Goal: Transaction & Acquisition: Purchase product/service

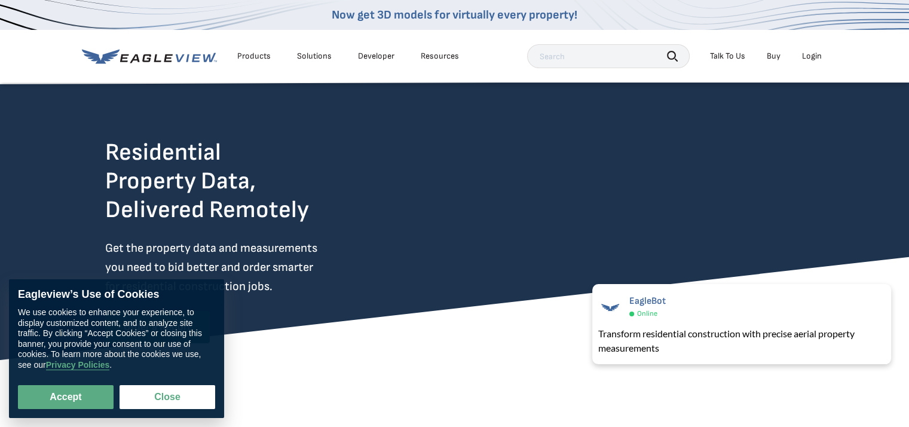
click at [813, 56] on div "Login" at bounding box center [812, 56] width 20 height 11
click at [817, 60] on div "Login" at bounding box center [812, 56] width 20 height 11
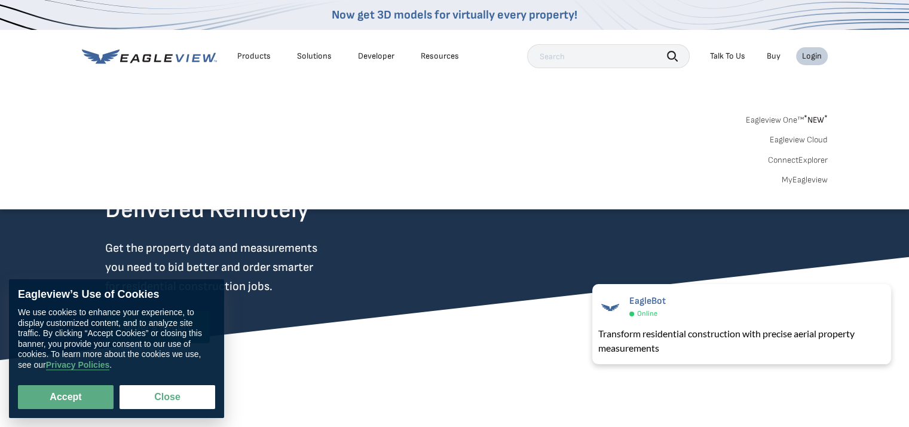
click at [811, 179] on link "MyEagleview" at bounding box center [805, 180] width 46 height 11
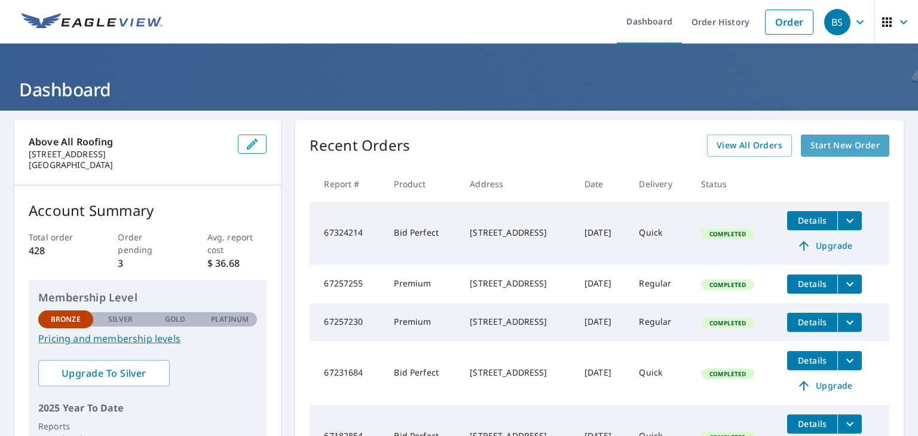
click at [849, 149] on span "Start New Order" at bounding box center [845, 145] width 69 height 15
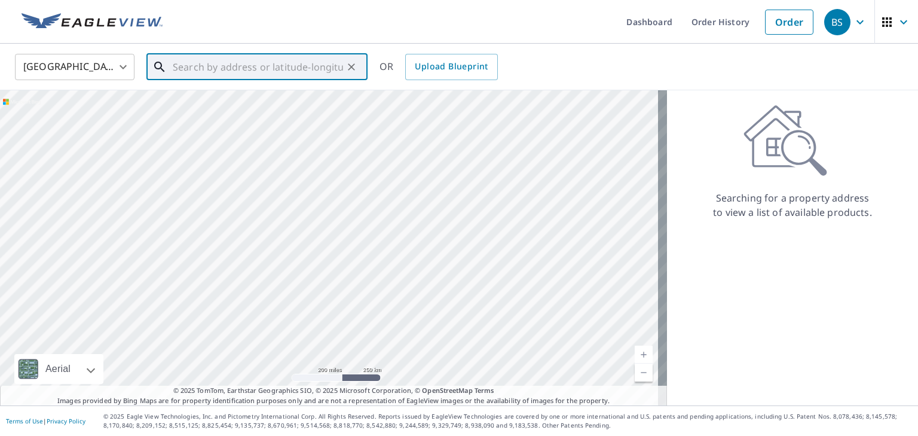
click at [330, 72] on input "text" at bounding box center [258, 66] width 170 height 33
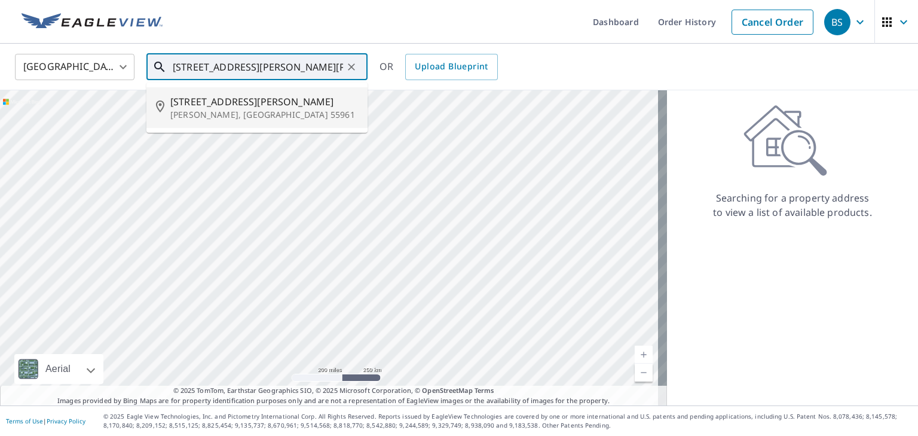
click at [207, 102] on span "[STREET_ADDRESS][PERSON_NAME]" at bounding box center [264, 101] width 188 height 14
type input "[STREET_ADDRESS][PERSON_NAME][PERSON_NAME]"
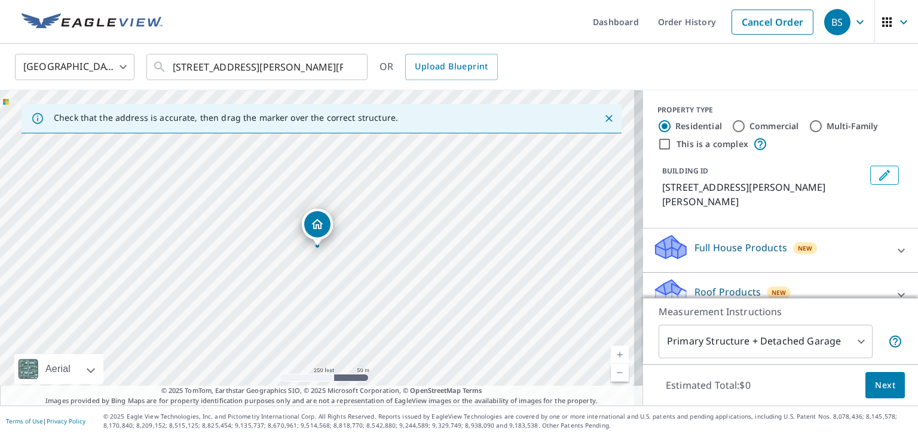
click at [319, 253] on div "[STREET_ADDRESS][PERSON_NAME][PERSON_NAME]" at bounding box center [321, 247] width 643 height 315
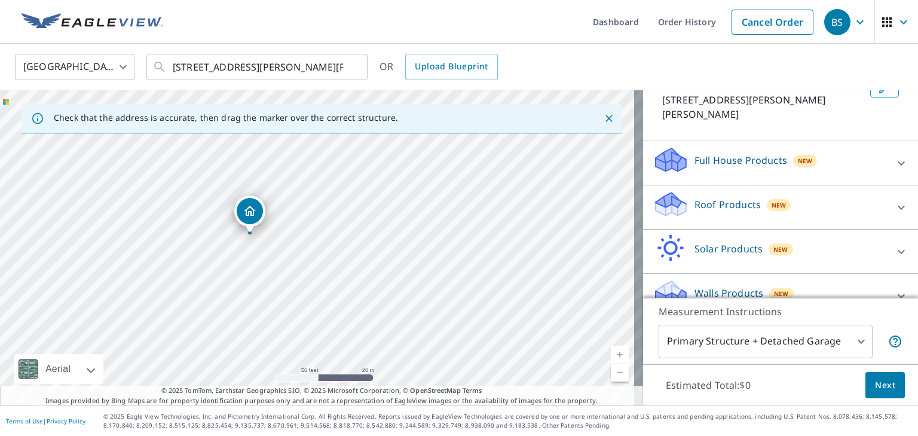
scroll to position [92, 0]
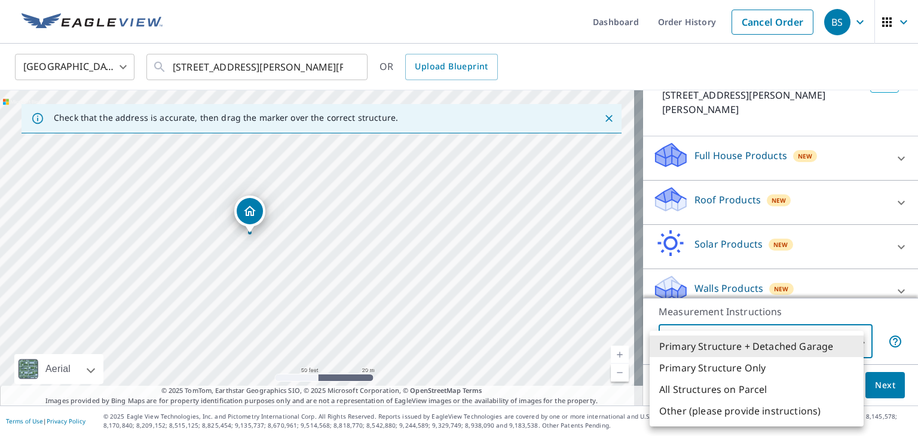
click at [855, 340] on body "BS .favicon_svg__cls-1{fill:#8ccc4c}.favicon_svg__cls-2{fill:#0098c5} BS Dashbo…" at bounding box center [459, 218] width 918 height 436
click at [558, 307] on div at bounding box center [459, 218] width 918 height 436
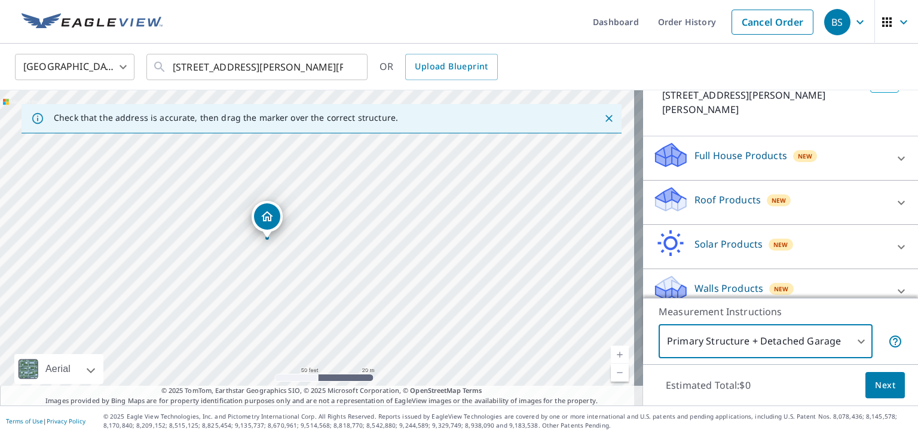
click at [888, 387] on button "Next" at bounding box center [885, 385] width 39 height 27
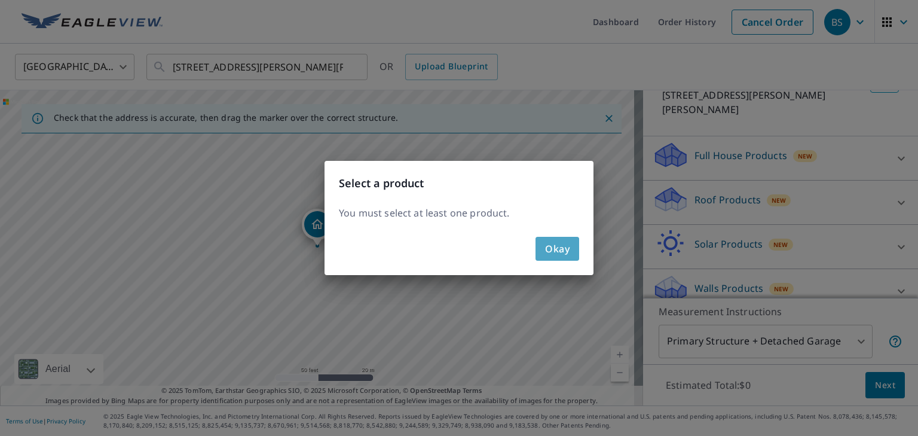
click at [566, 249] on span "Okay" at bounding box center [557, 248] width 25 height 17
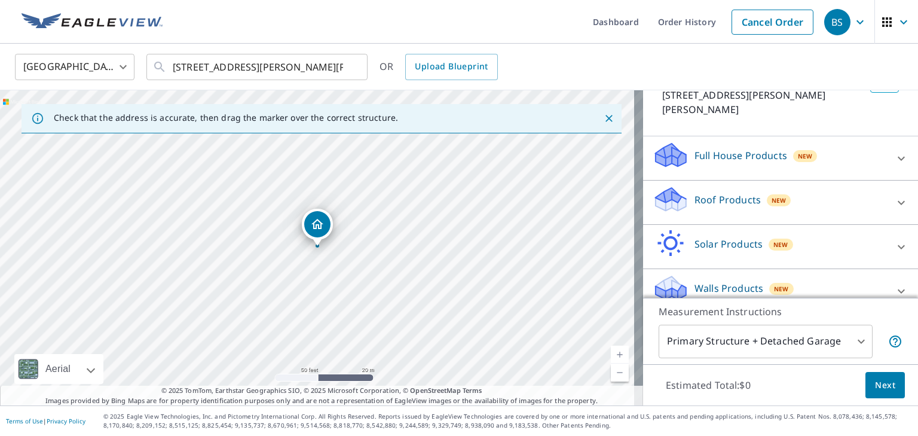
click at [894, 195] on icon at bounding box center [901, 202] width 14 height 14
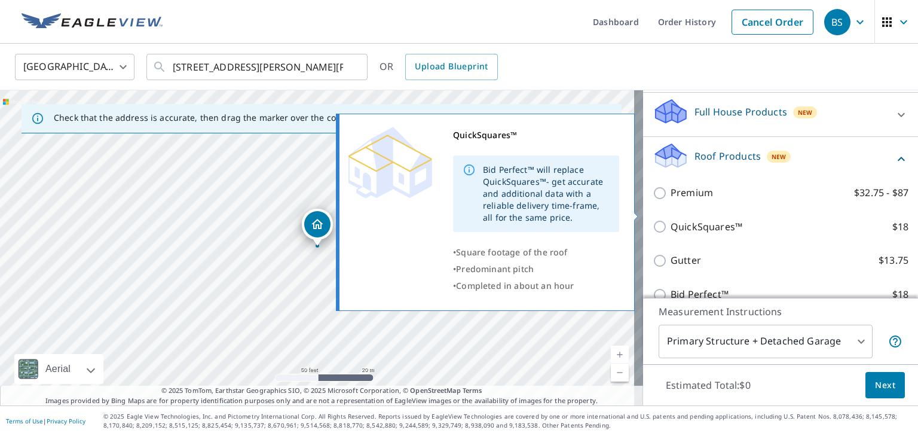
scroll to position [152, 0]
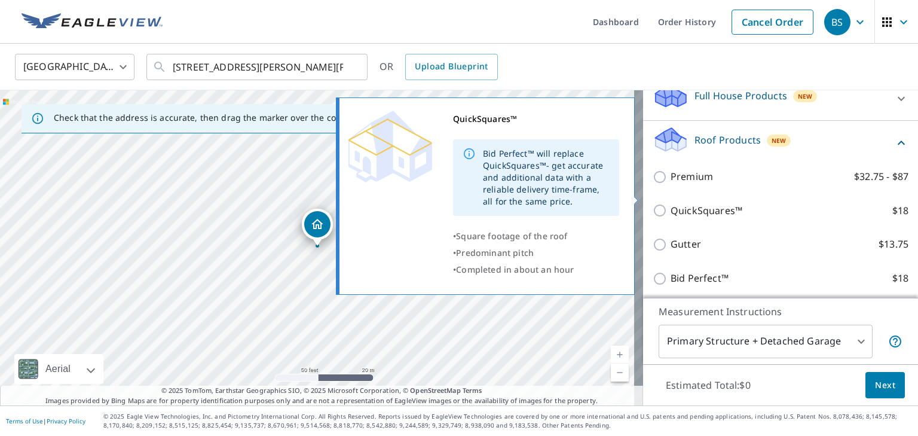
click at [653, 203] on input "QuickSquares™ $18" at bounding box center [662, 210] width 18 height 14
checkbox input "true"
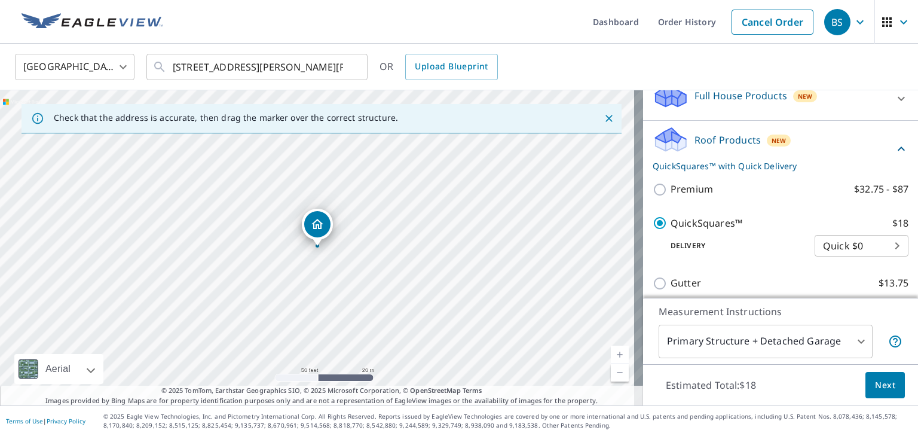
click at [875, 390] on span "Next" at bounding box center [885, 385] width 20 height 15
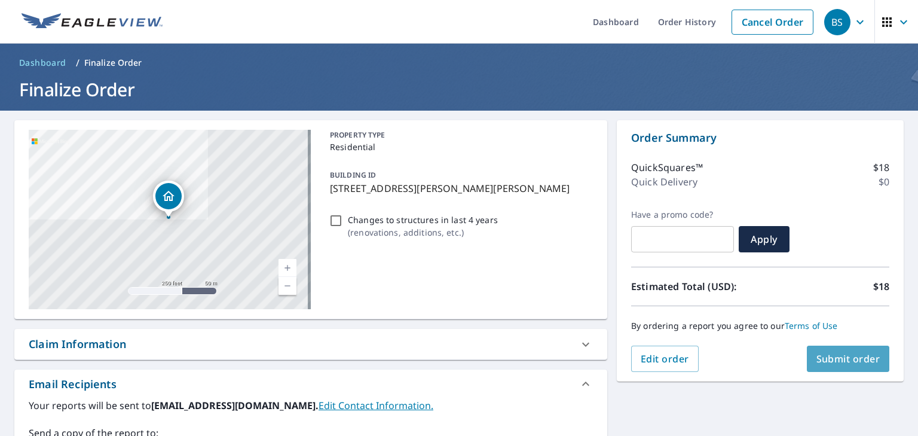
click at [831, 357] on span "Submit order" at bounding box center [849, 358] width 64 height 13
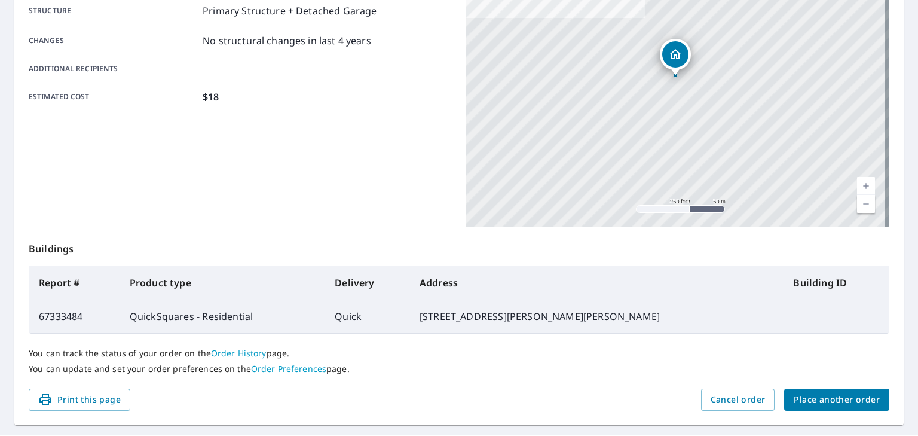
scroll to position [239, 0]
